Goal: Information Seeking & Learning: Learn about a topic

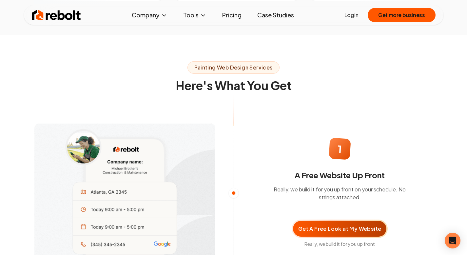
scroll to position [356, 0]
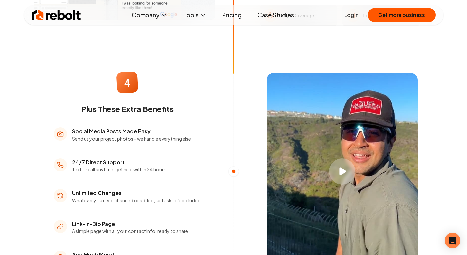
scroll to position [960, 0]
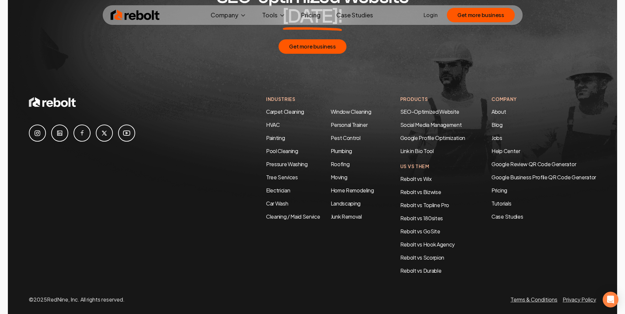
scroll to position [3482, 0]
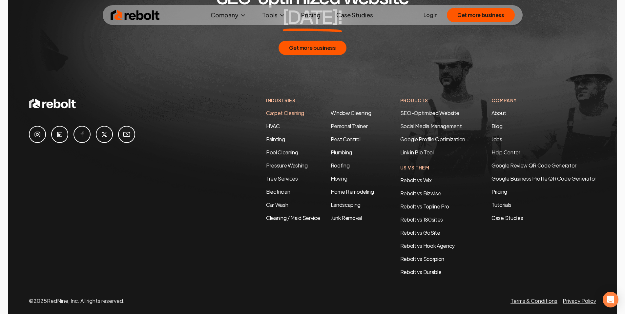
click at [281, 110] on link "Carpet Cleaning" at bounding box center [285, 113] width 38 height 7
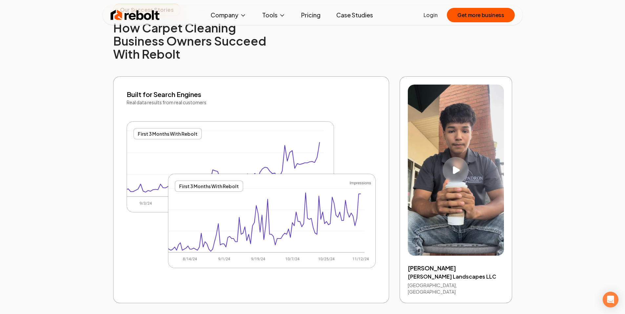
scroll to position [1270, 0]
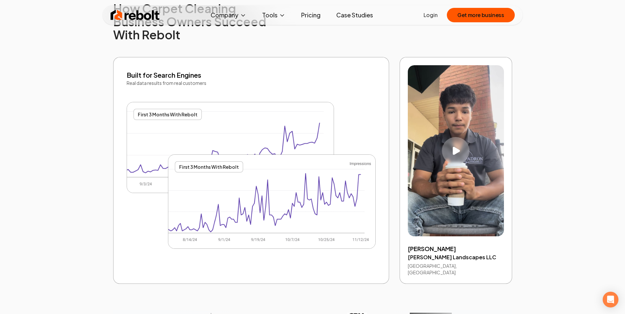
click at [462, 155] on div "Play video" at bounding box center [456, 151] width 28 height 28
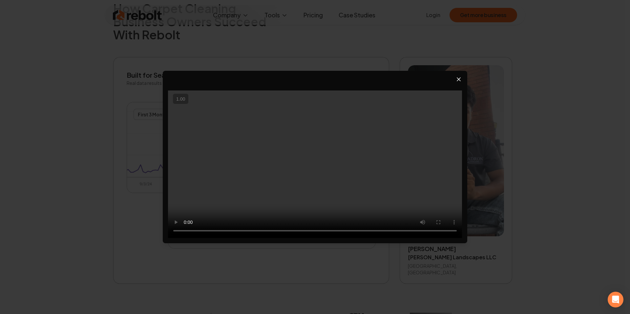
click at [458, 80] on icon "Close video player" at bounding box center [458, 79] width 7 height 7
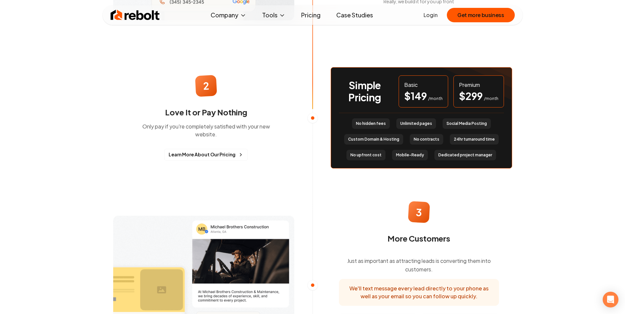
scroll to position [577, 0]
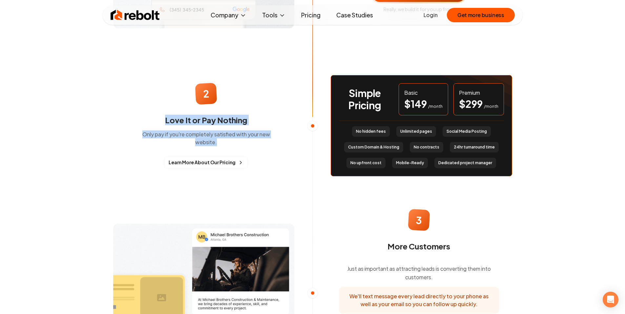
drag, startPoint x: 225, startPoint y: 146, endPoint x: 157, endPoint y: 127, distance: 70.9
click at [157, 127] on div "2 Love It or Pay Nothing Only pay if you're completely satisfied with your new …" at bounding box center [206, 125] width 147 height 85
copy div "Love It or Pay Nothing Only pay if you're completely satisfied with your new we…"
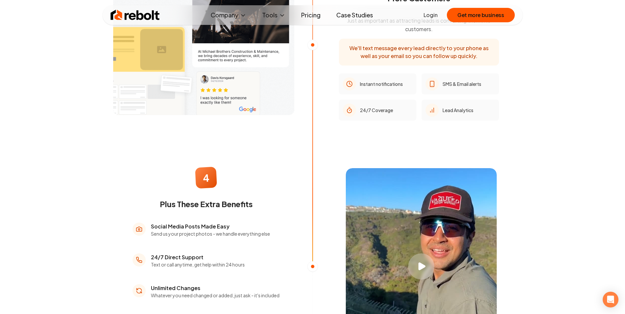
scroll to position [793, 0]
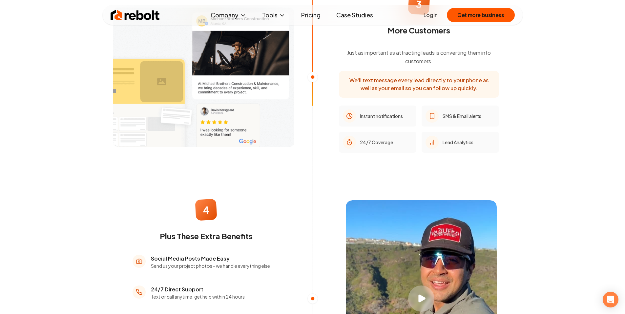
click at [141, 11] on img at bounding box center [135, 15] width 49 height 13
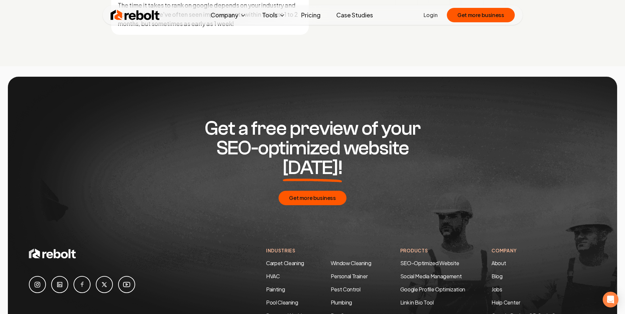
scroll to position [3484, 0]
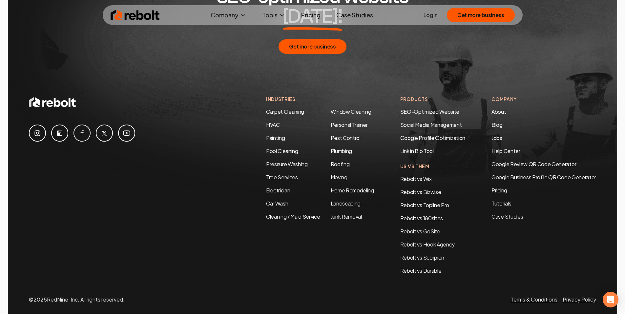
click at [281, 108] on li "Carpet Cleaning" at bounding box center [293, 112] width 54 height 8
click at [267, 121] on link "HVAC" at bounding box center [273, 124] width 14 height 7
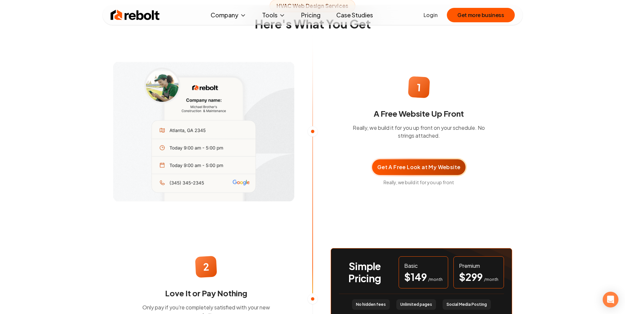
scroll to position [580, 0]
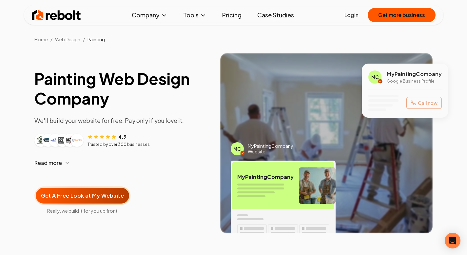
scroll to position [960, 0]
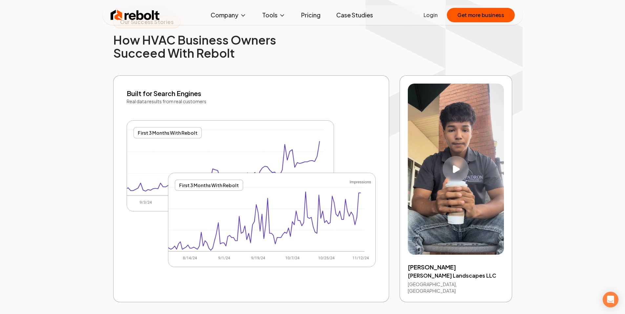
scroll to position [1245, 0]
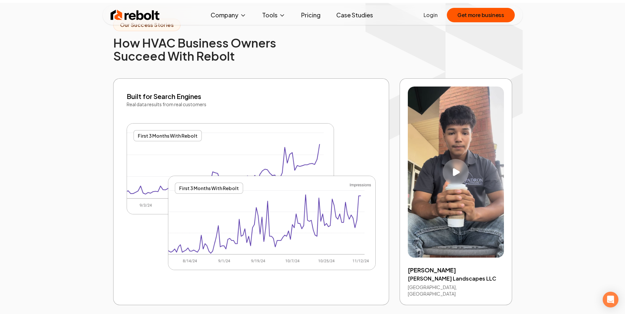
click at [107, 69] on section "Our Success Stories How HVAC Business Owners Succeed With Rebolt Built for Sear…" at bounding box center [313, 195] width 420 height 384
